Goal: Information Seeking & Learning: Understand process/instructions

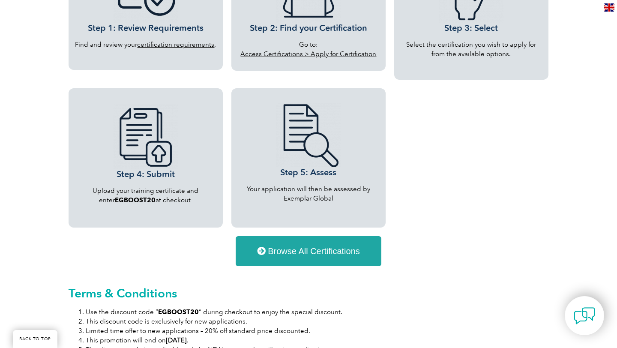
scroll to position [856, 0]
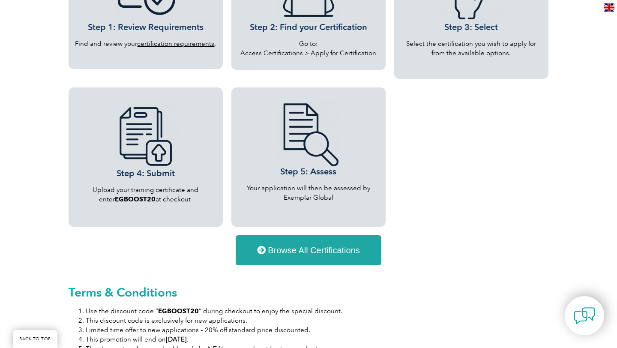
click at [268, 250] on span "Browse All Certifications" at bounding box center [314, 250] width 92 height 9
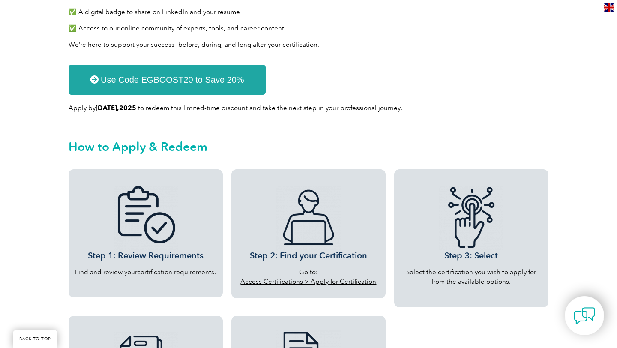
scroll to position [625, 0]
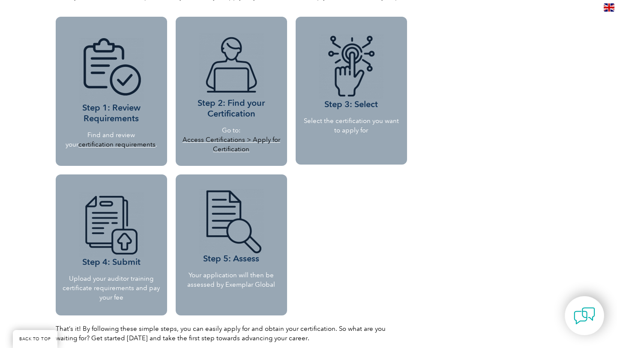
scroll to position [770, 0]
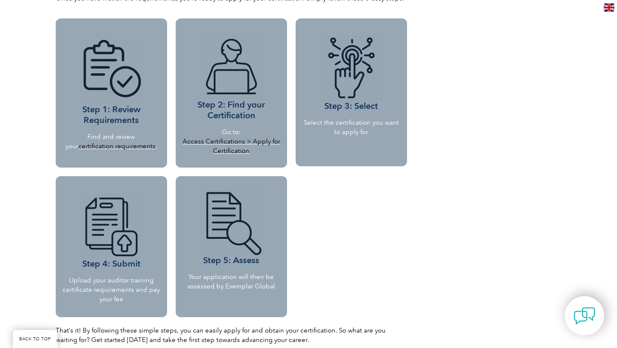
click at [254, 142] on link "Access Certifications > Apply for Certification" at bounding box center [232, 146] width 98 height 17
